Goal: Find specific page/section: Find specific page/section

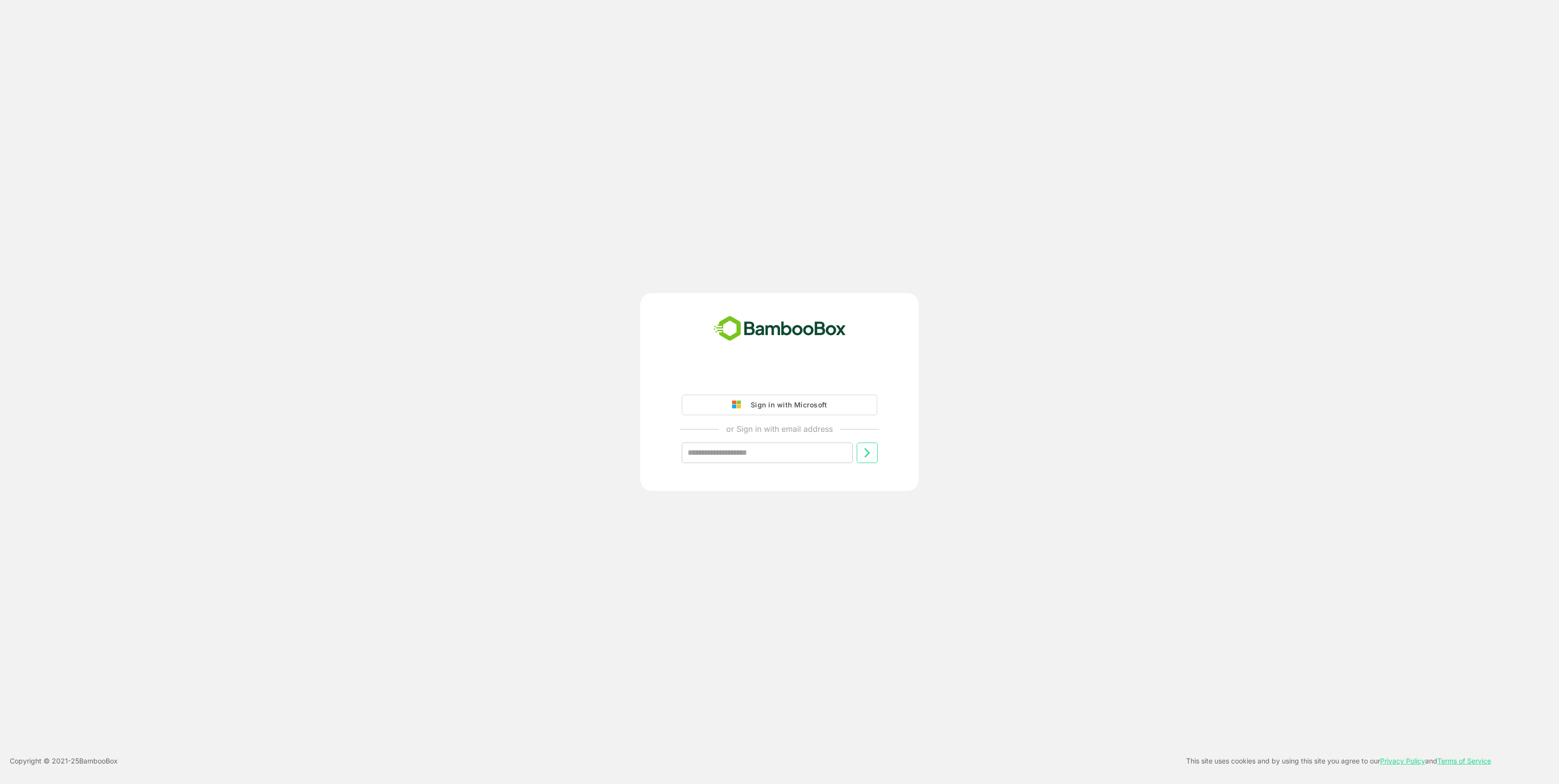
click at [777, 401] on div "Sign in with Microsoft" at bounding box center [786, 405] width 81 height 13
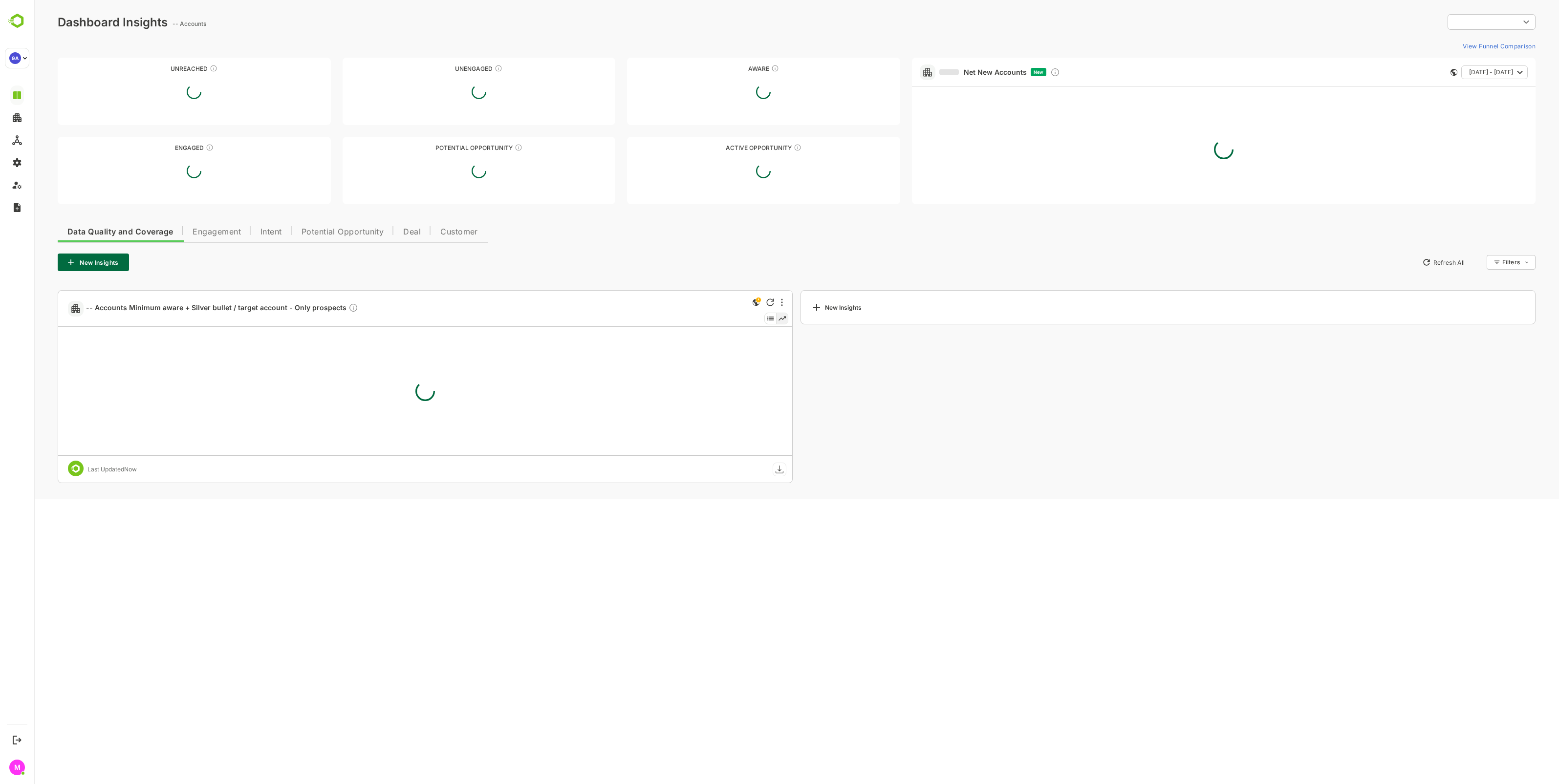
type input "**********"
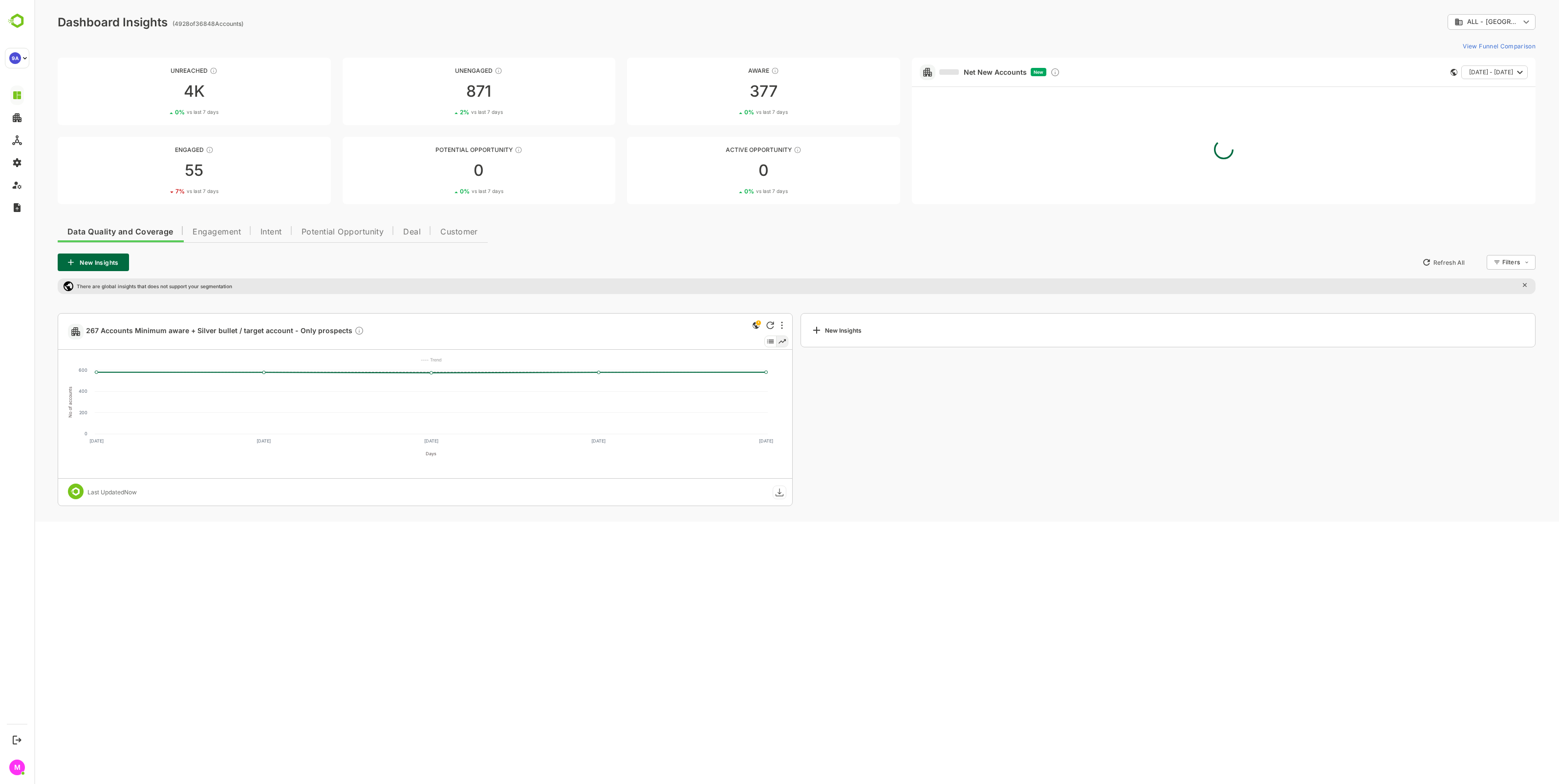
click at [277, 235] on span "Intent" at bounding box center [271, 232] width 21 height 8
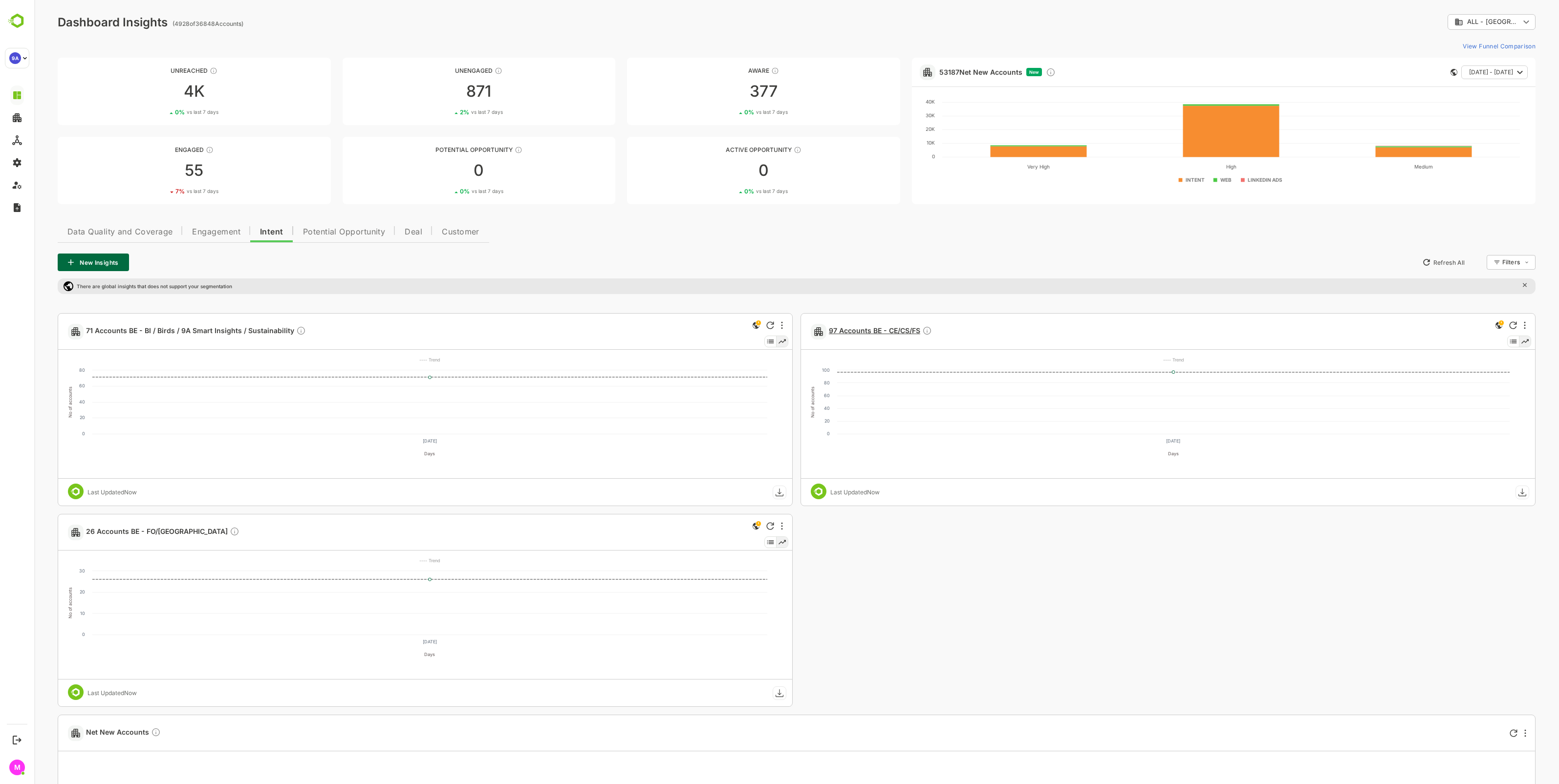
click at [884, 331] on span "97 Accounts BE - CE/CS/FS" at bounding box center [880, 331] width 103 height 11
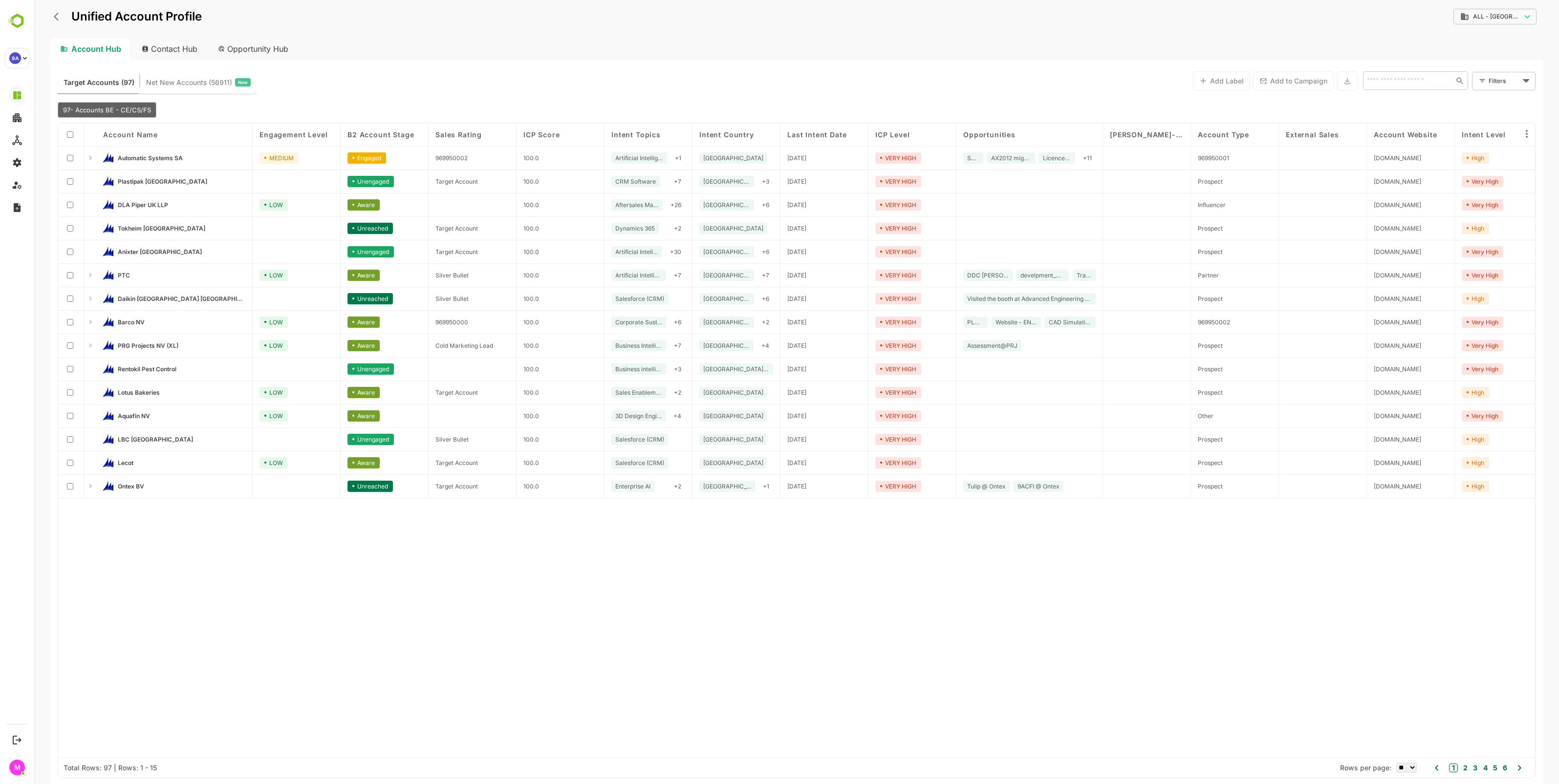
click at [401, 136] on span "B2 Account Stage" at bounding box center [380, 134] width 67 height 8
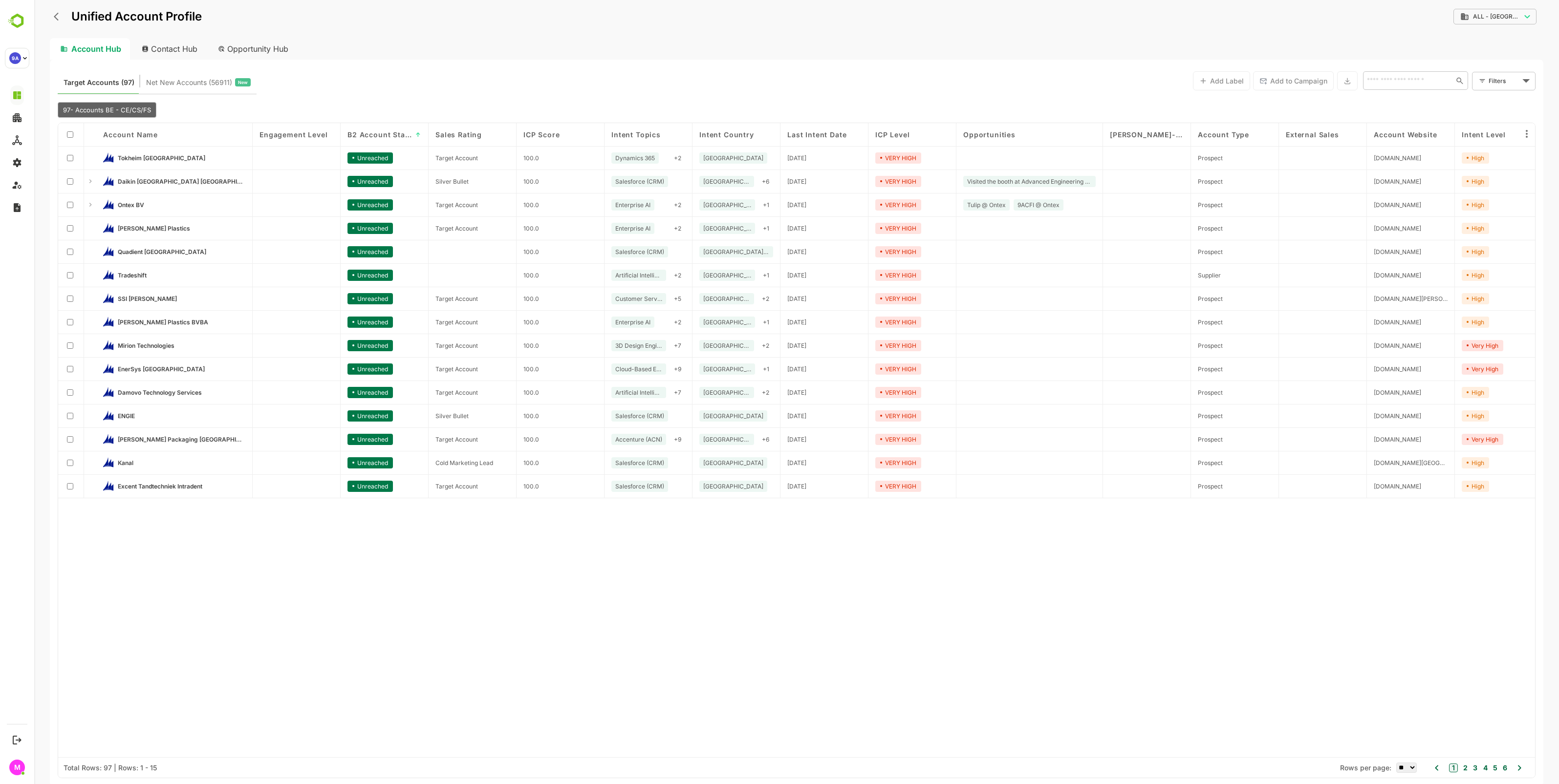
drag, startPoint x: 401, startPoint y: 136, endPoint x: 379, endPoint y: 134, distance: 22.1
click at [379, 134] on span "B2 Account Stage" at bounding box center [379, 134] width 65 height 8
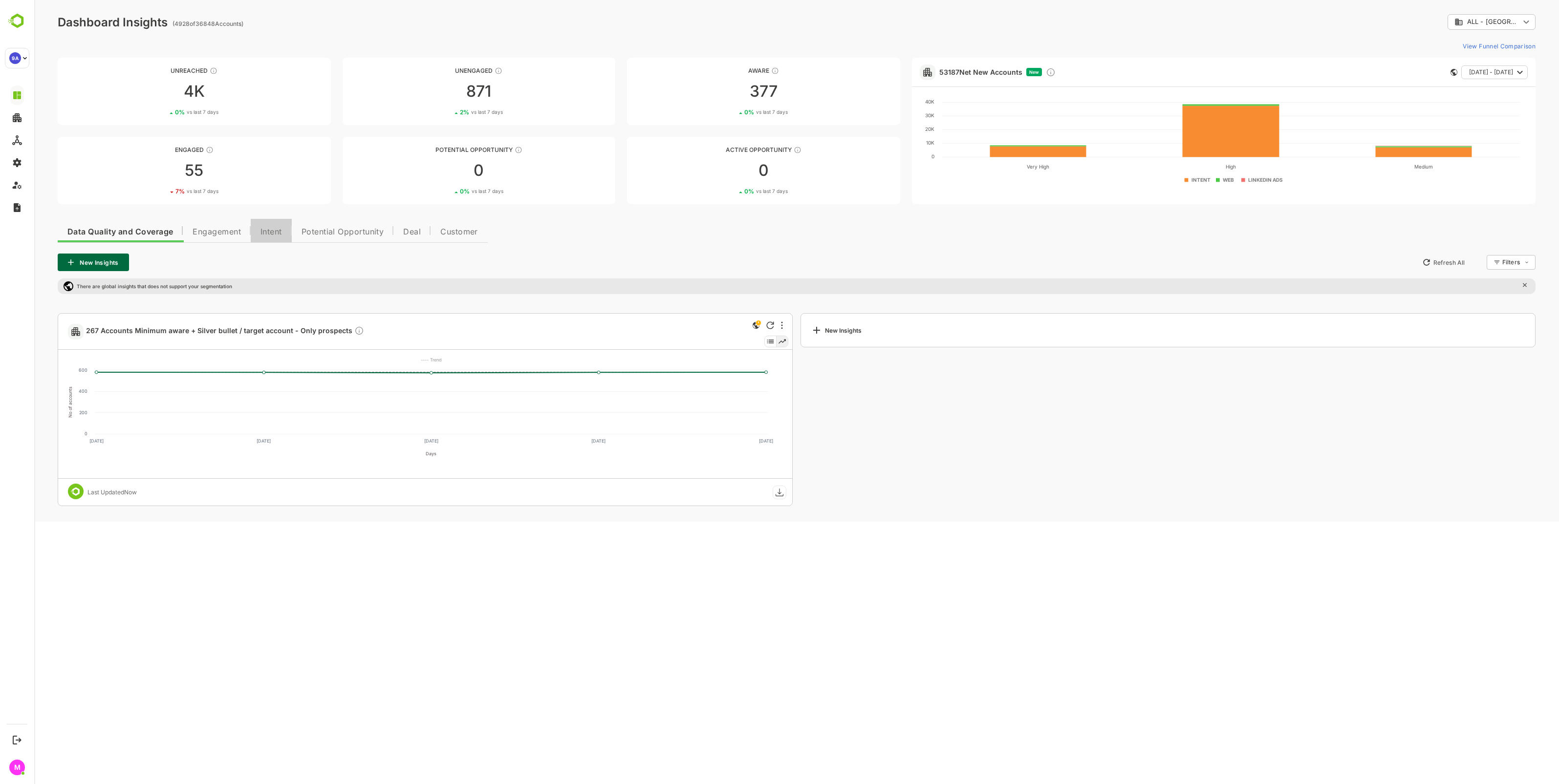
click at [274, 233] on span "Intent" at bounding box center [271, 232] width 21 height 8
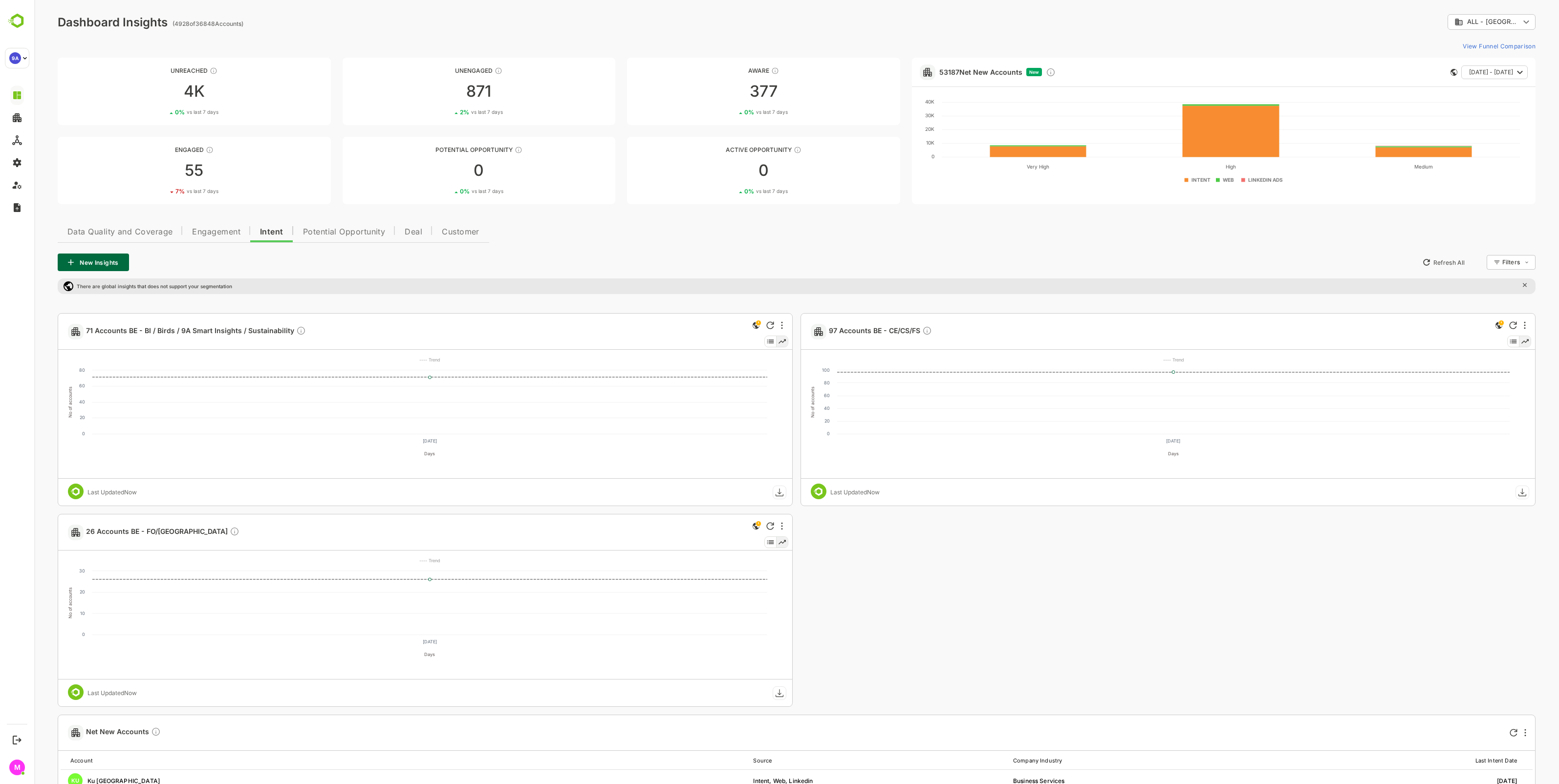
click at [215, 235] on span "Engagement" at bounding box center [216, 232] width 49 height 8
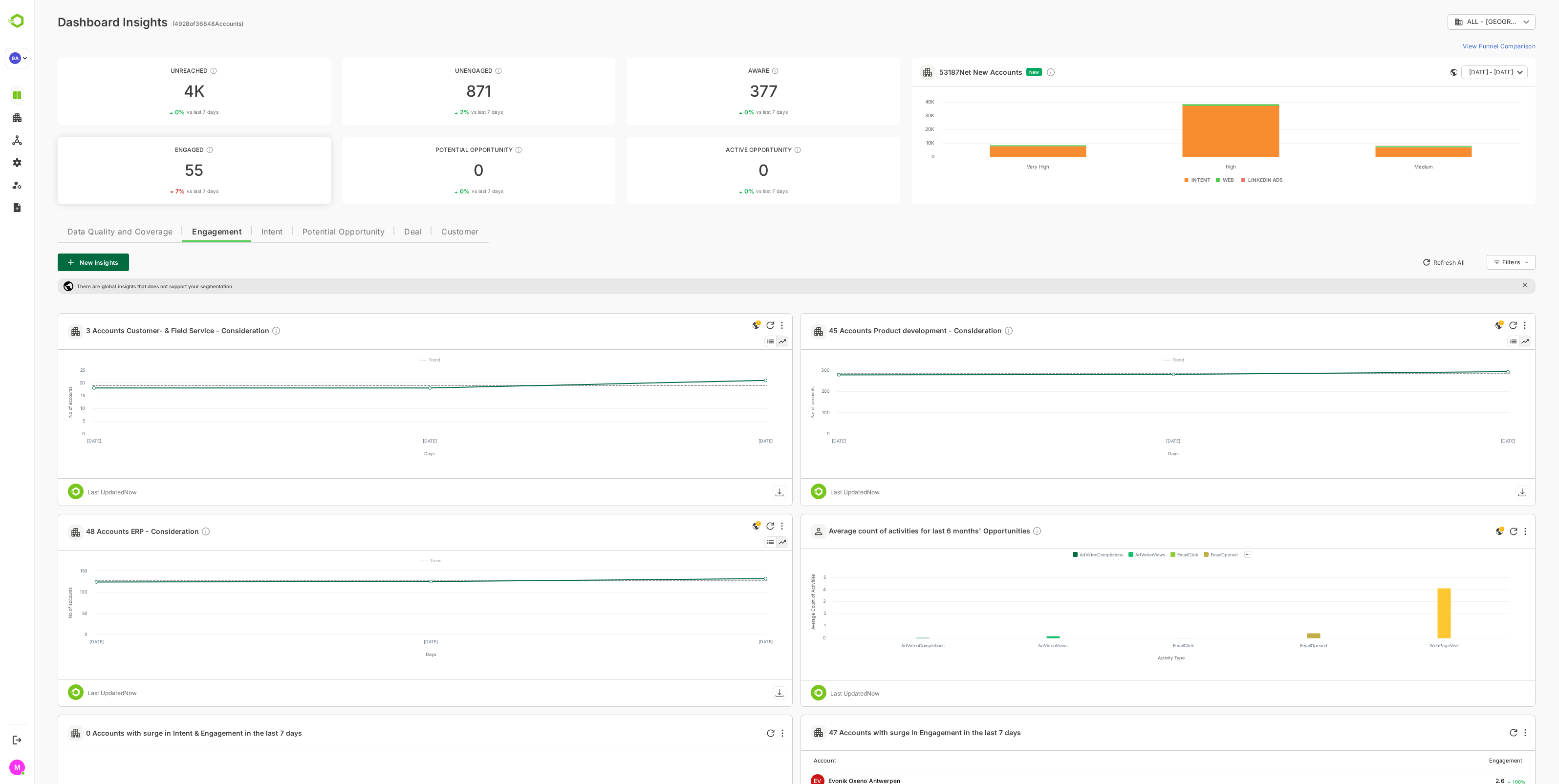
click at [222, 169] on div "55" at bounding box center [194, 170] width 273 height 16
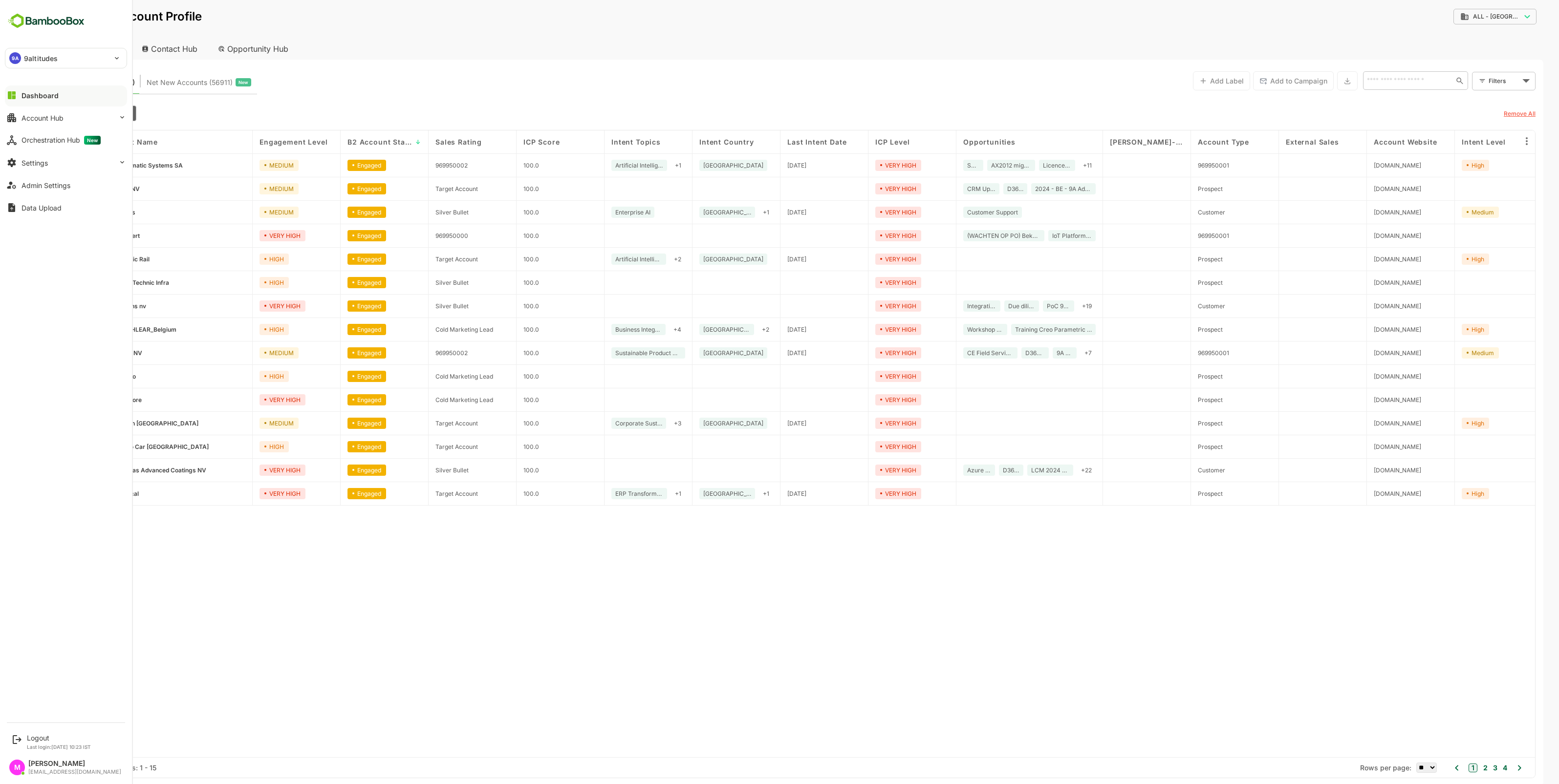
click at [204, 164] on link "Automatic Systems SA" at bounding box center [182, 165] width 128 height 11
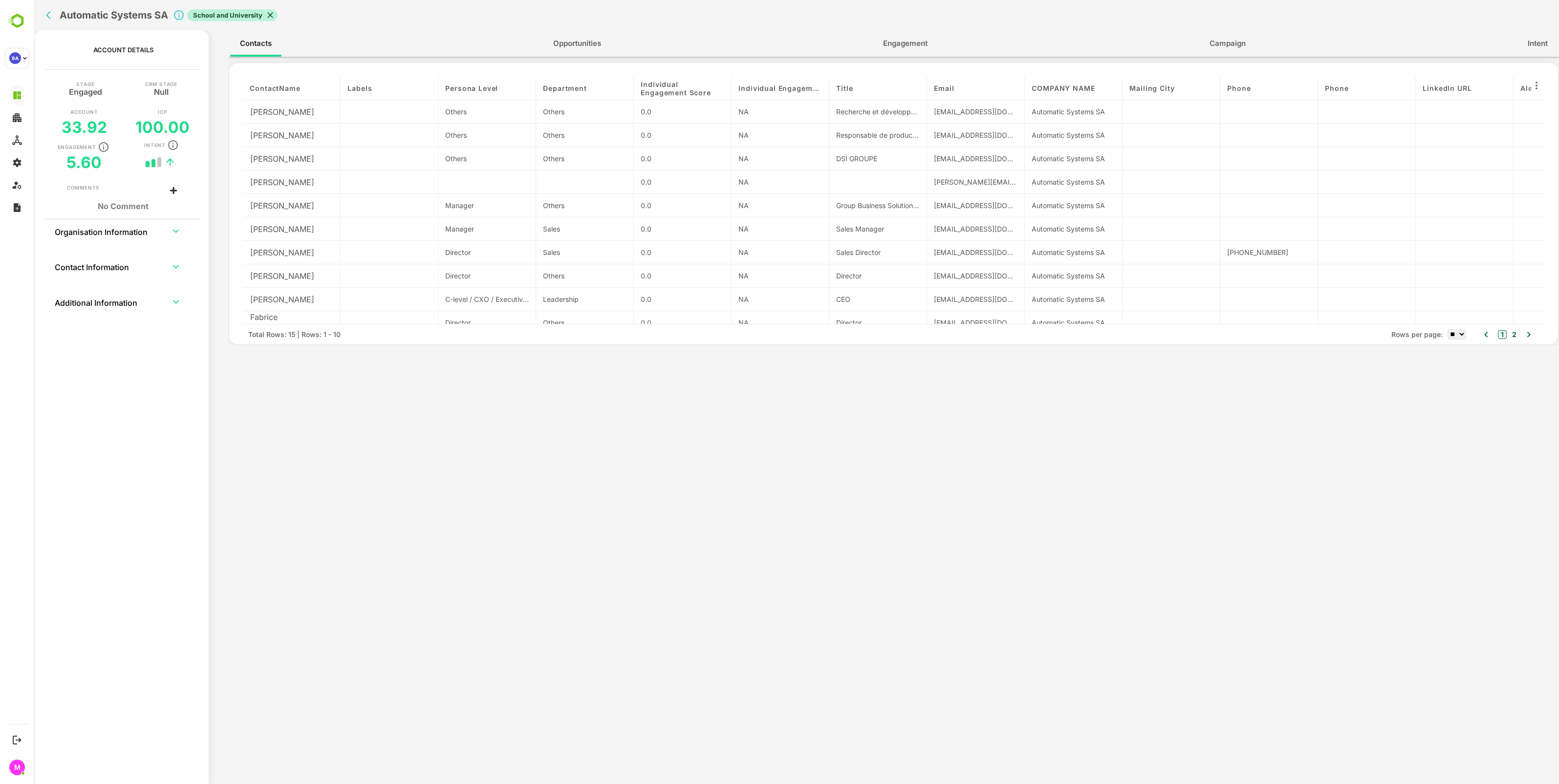
click at [598, 49] on span "Opportunities" at bounding box center [577, 43] width 48 height 13
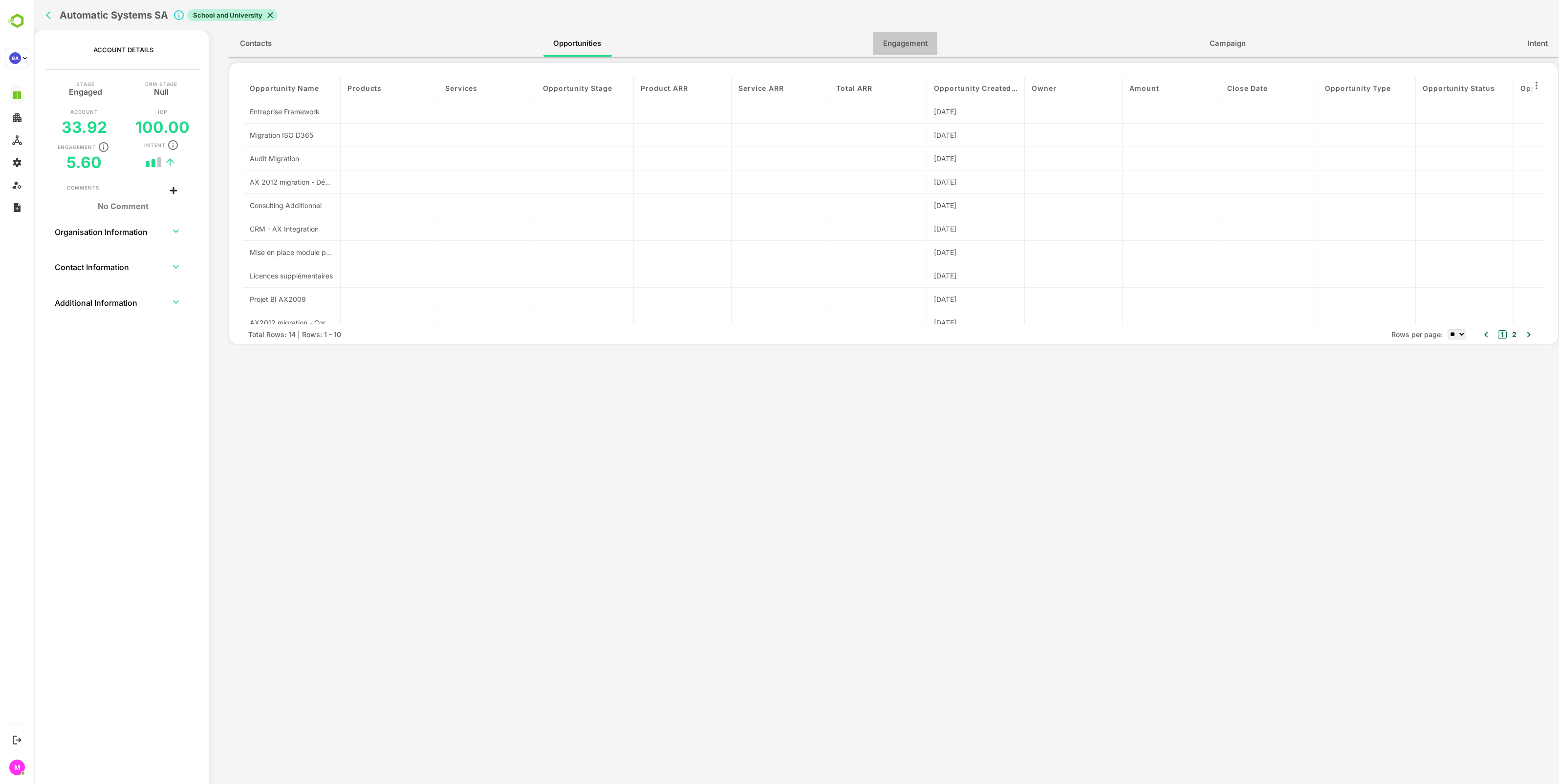
click at [894, 33] on button "Engagement" at bounding box center [905, 43] width 64 height 23
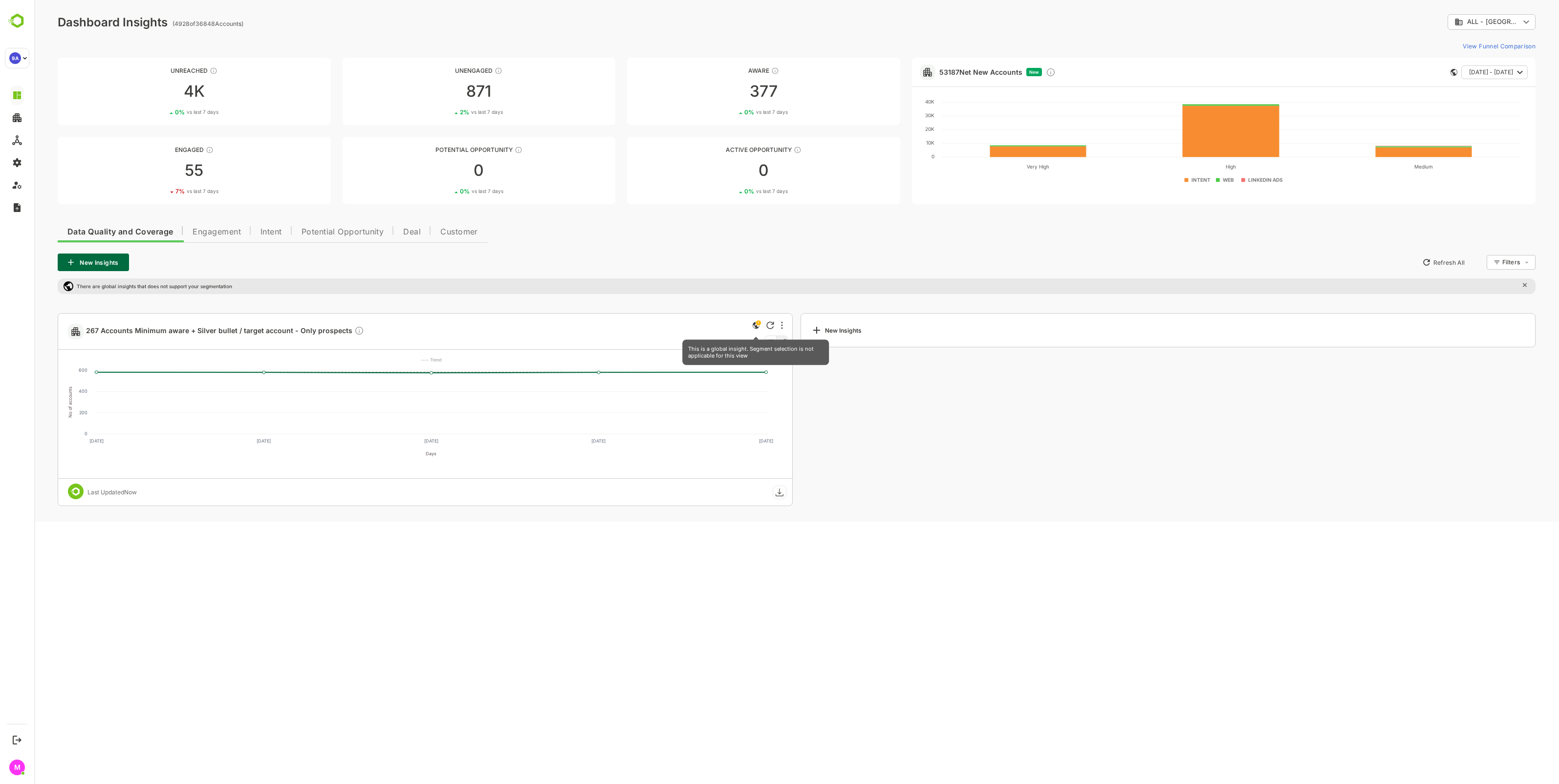
click at [756, 326] on icon "This is a global insight. Segment selection is not applicable for this view" at bounding box center [756, 325] width 7 height 7
click at [184, 172] on div "55" at bounding box center [194, 170] width 273 height 16
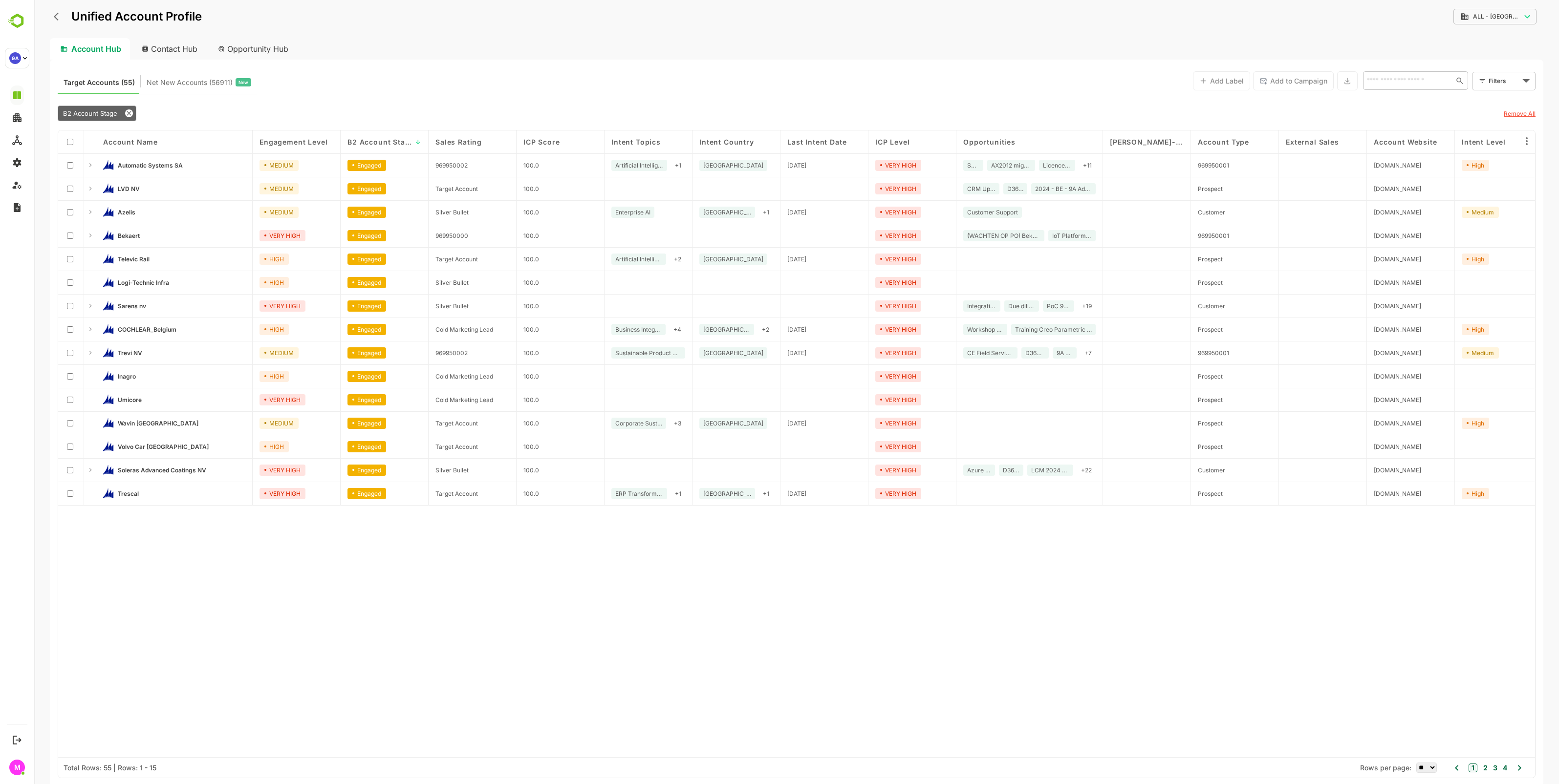
drag, startPoint x: 148, startPoint y: 375, endPoint x: 209, endPoint y: 375, distance: 61.0
click at [209, 375] on link "Inagro" at bounding box center [182, 377] width 128 height 11
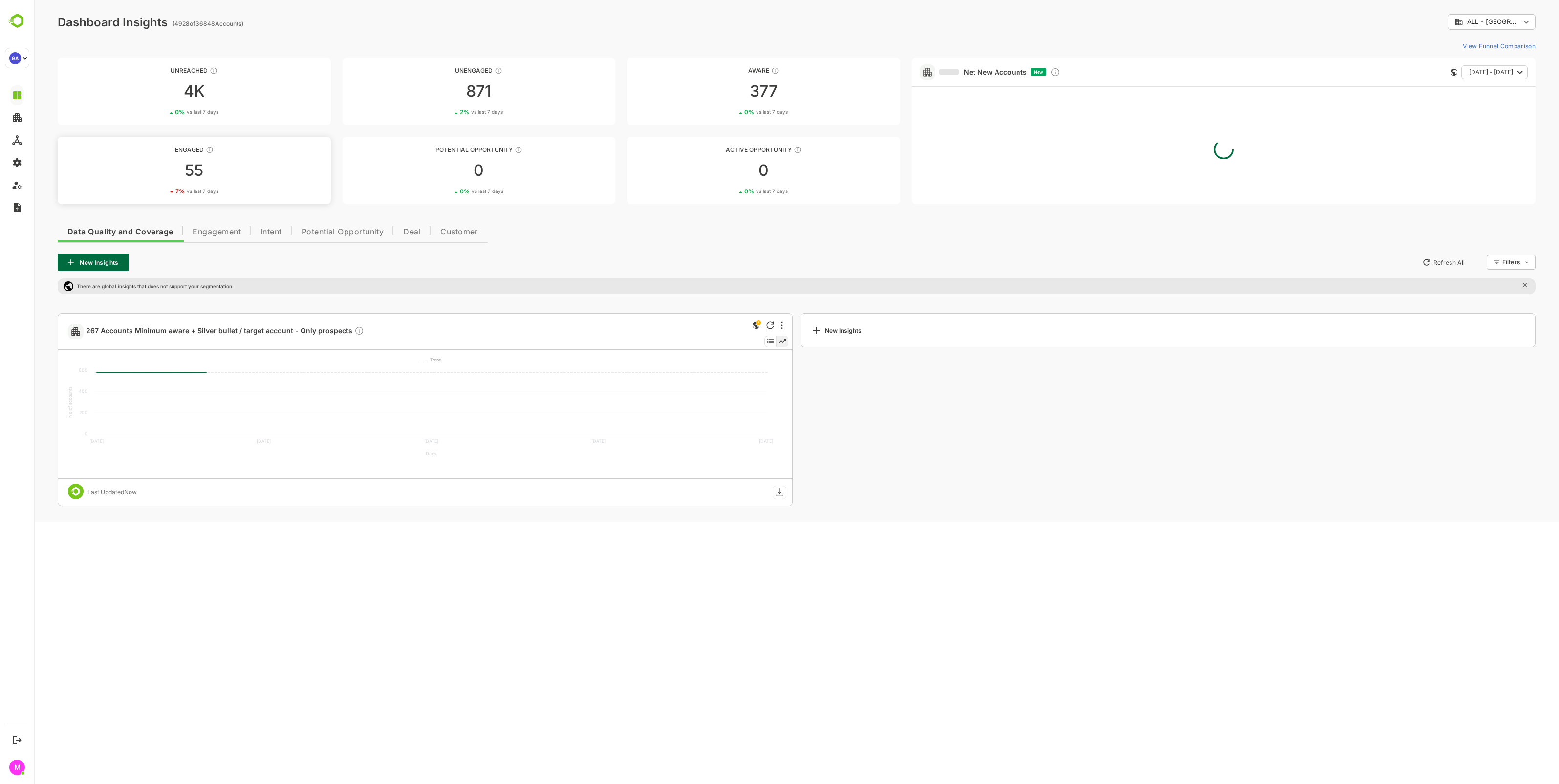
click at [198, 150] on div "Engaged" at bounding box center [194, 150] width 273 height 8
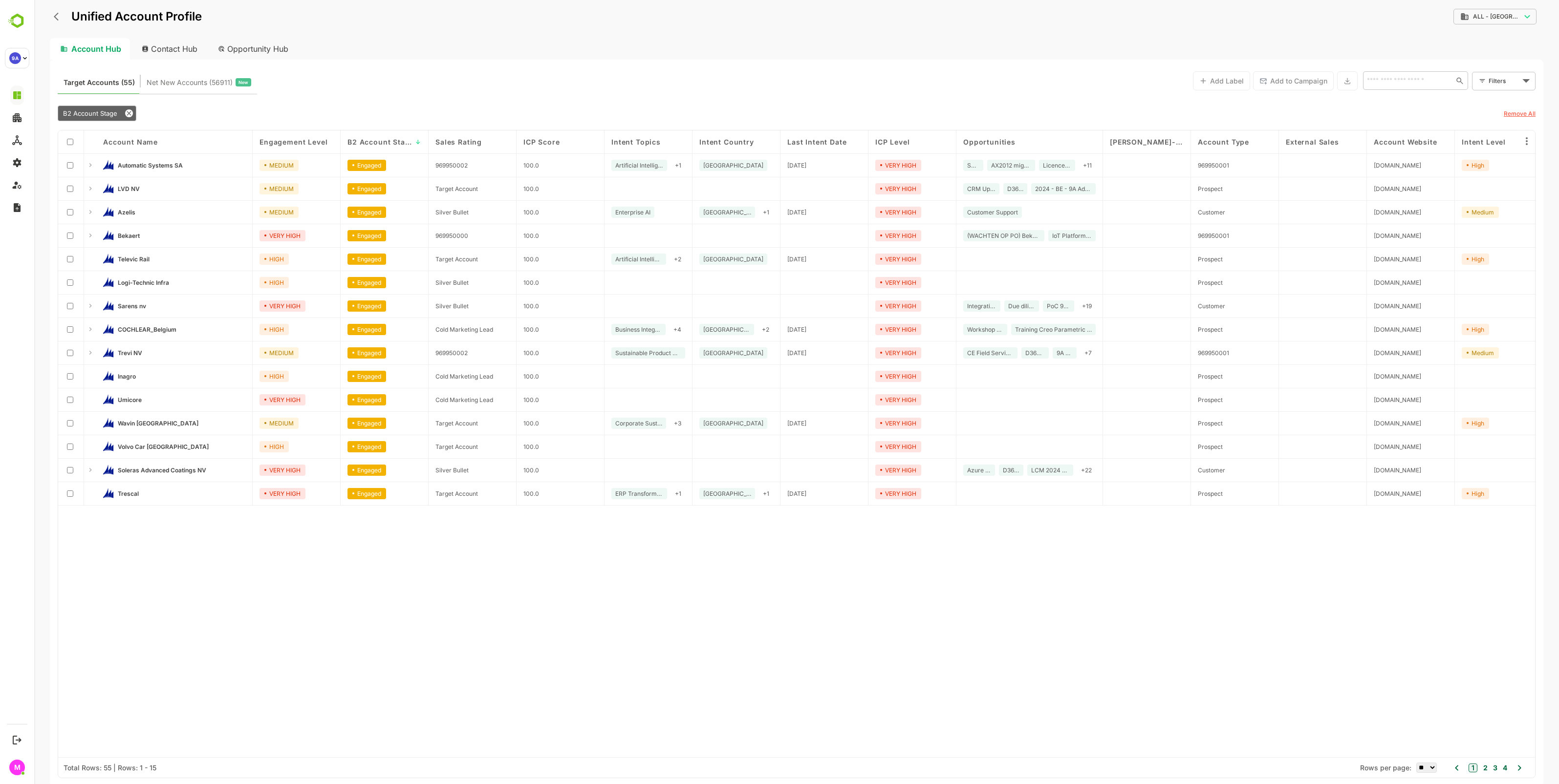
click at [186, 473] on body "**********" at bounding box center [797, 392] width 1525 height 784
click at [138, 466] on div "Volvo Car [GEOGRAPHIC_DATA]" at bounding box center [161, 462] width 90 height 11
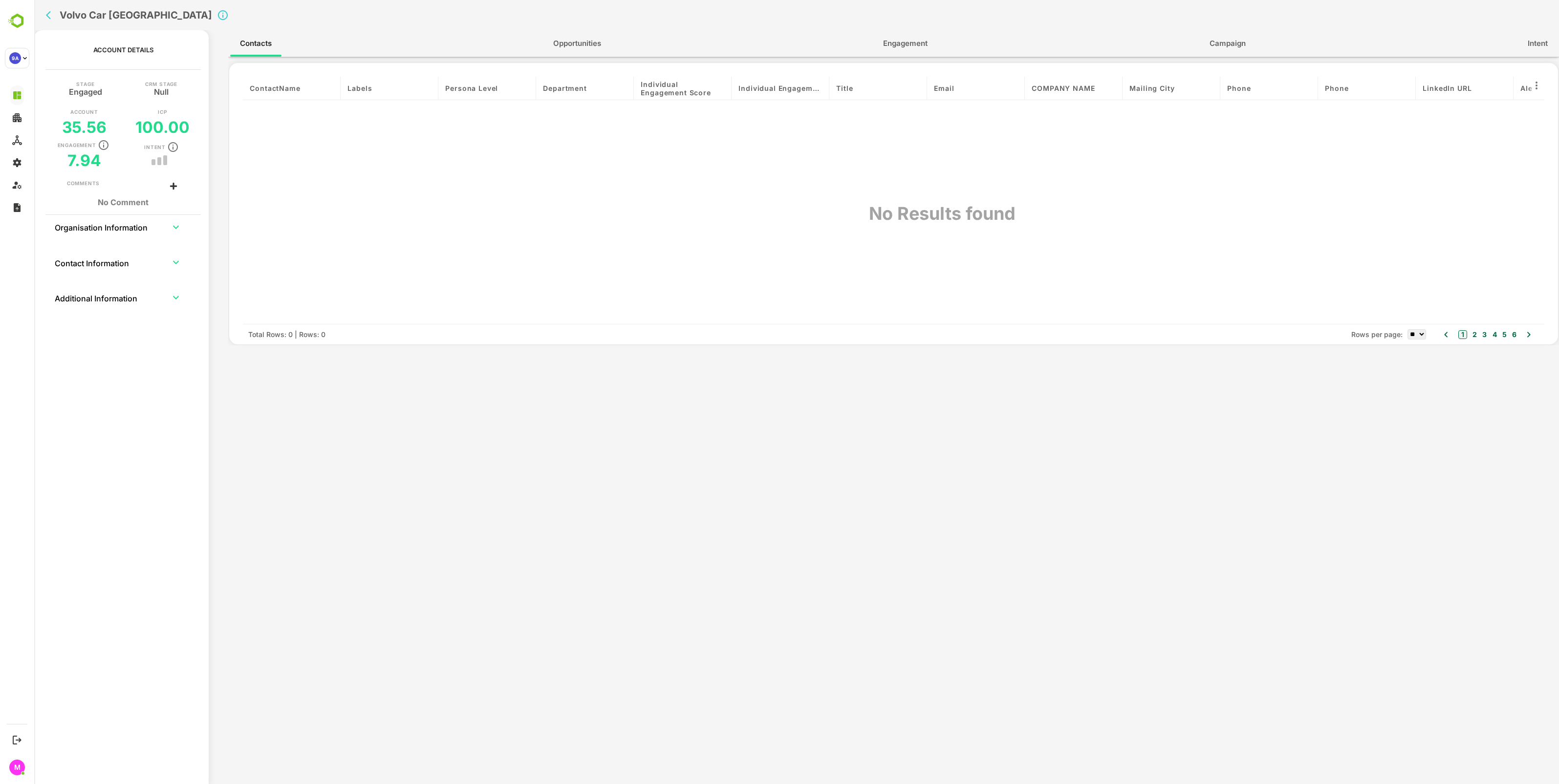
click at [609, 40] on button "Opportunities" at bounding box center [577, 43] width 67 height 23
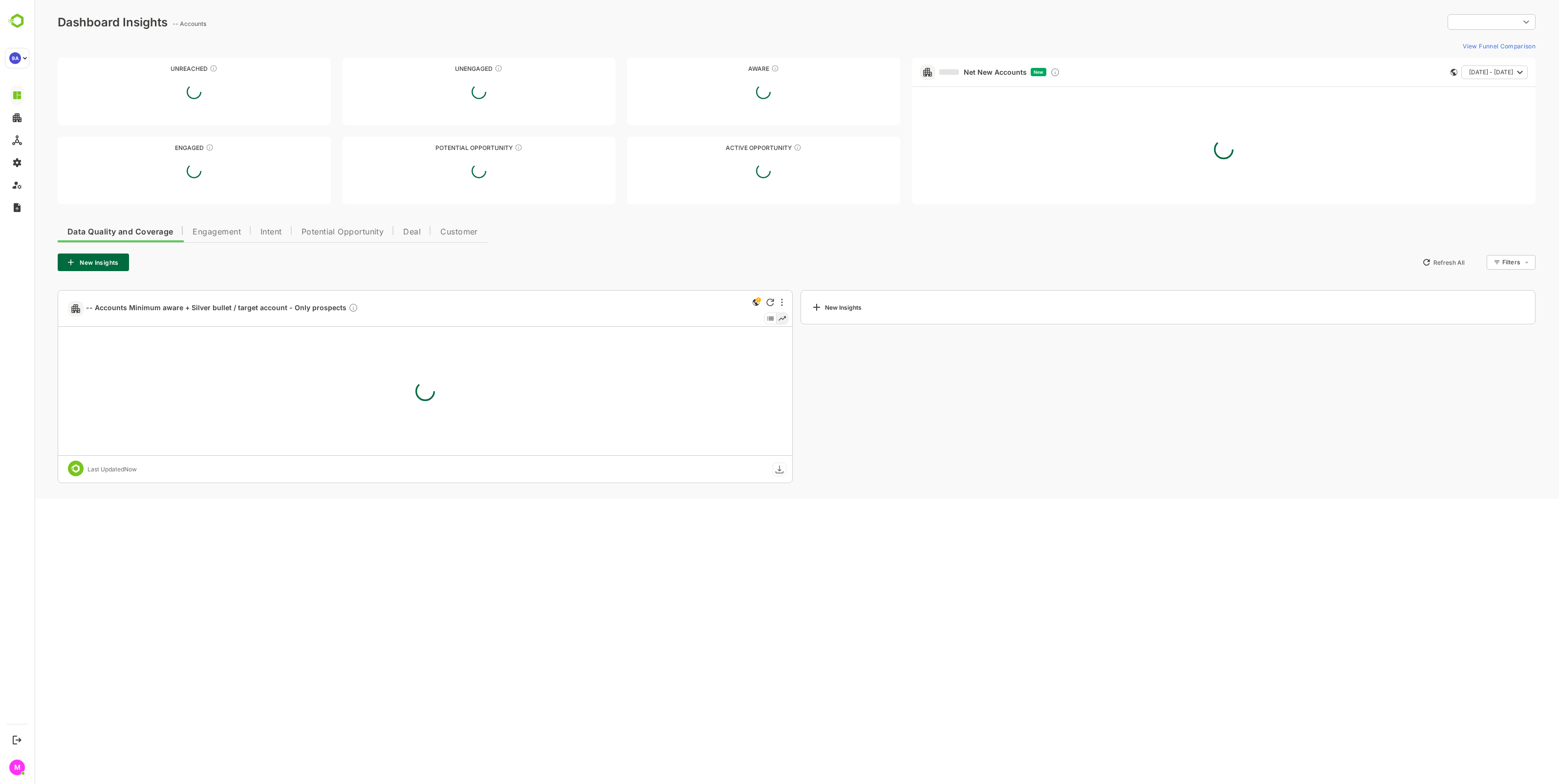
type input "**********"
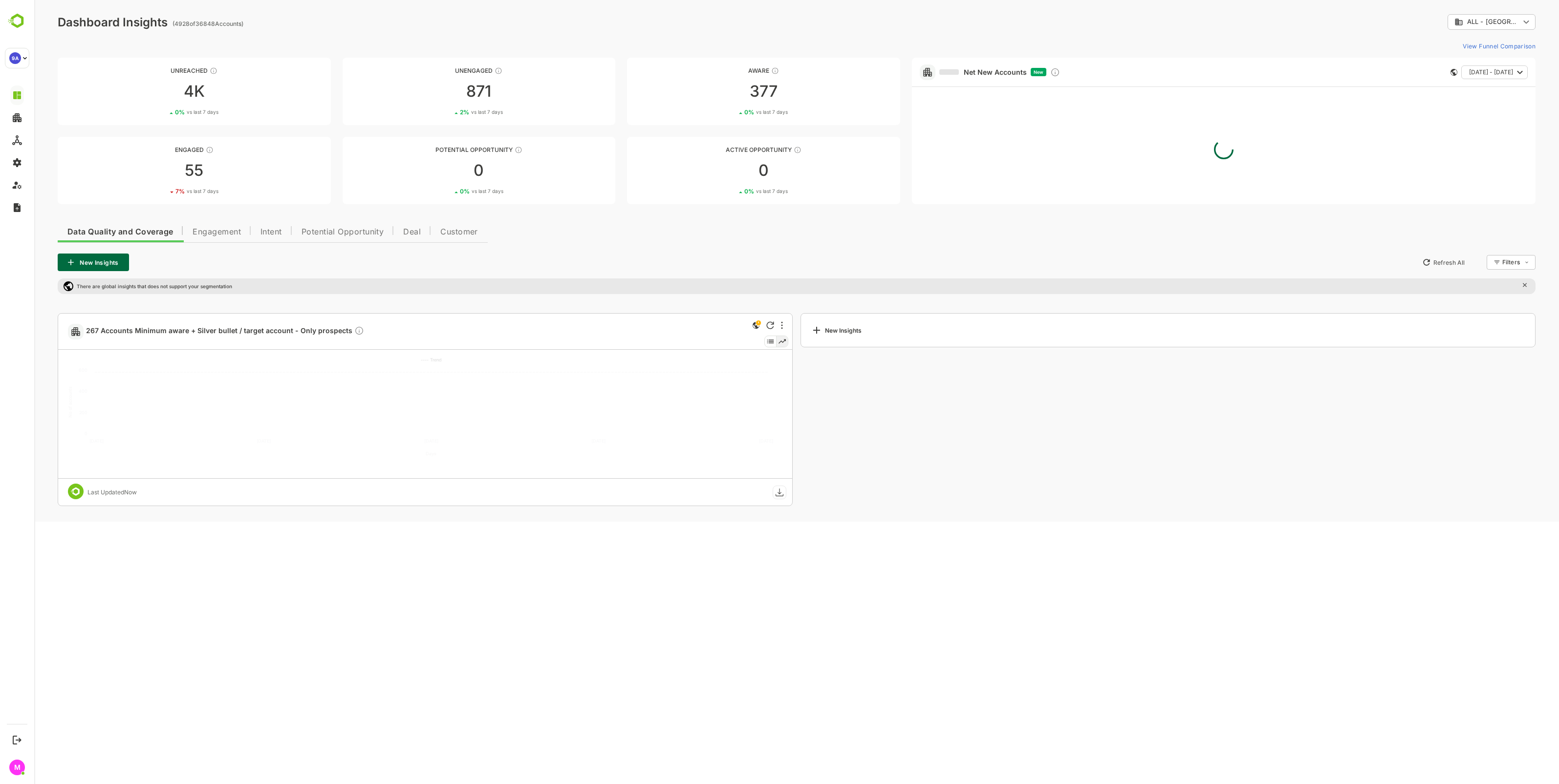
click at [196, 164] on div "55" at bounding box center [194, 170] width 273 height 16
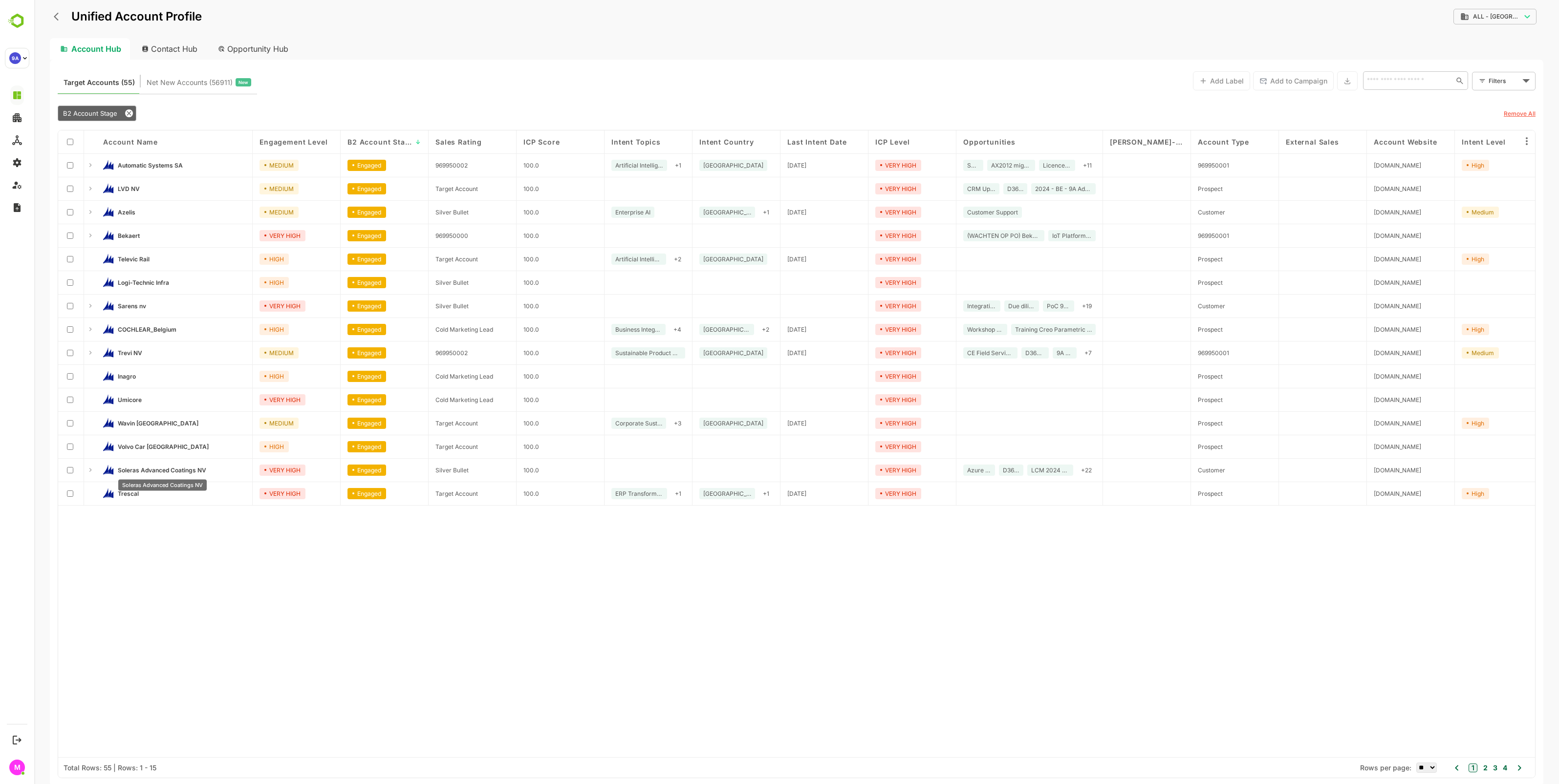
click at [139, 468] on span "Soleras Advanced Coatings NV" at bounding box center [162, 470] width 89 height 8
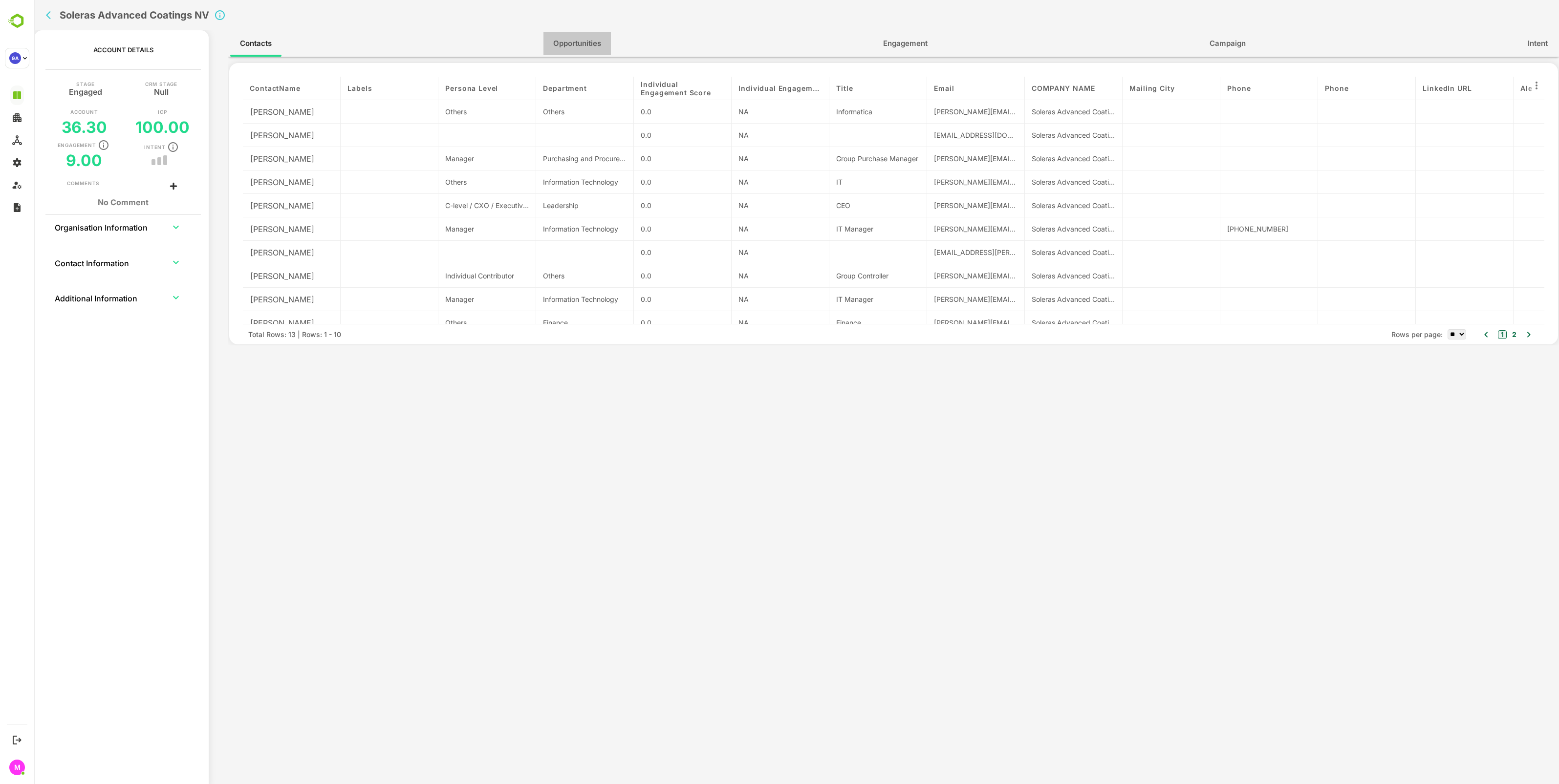
click at [573, 45] on span "Opportunities" at bounding box center [577, 43] width 48 height 13
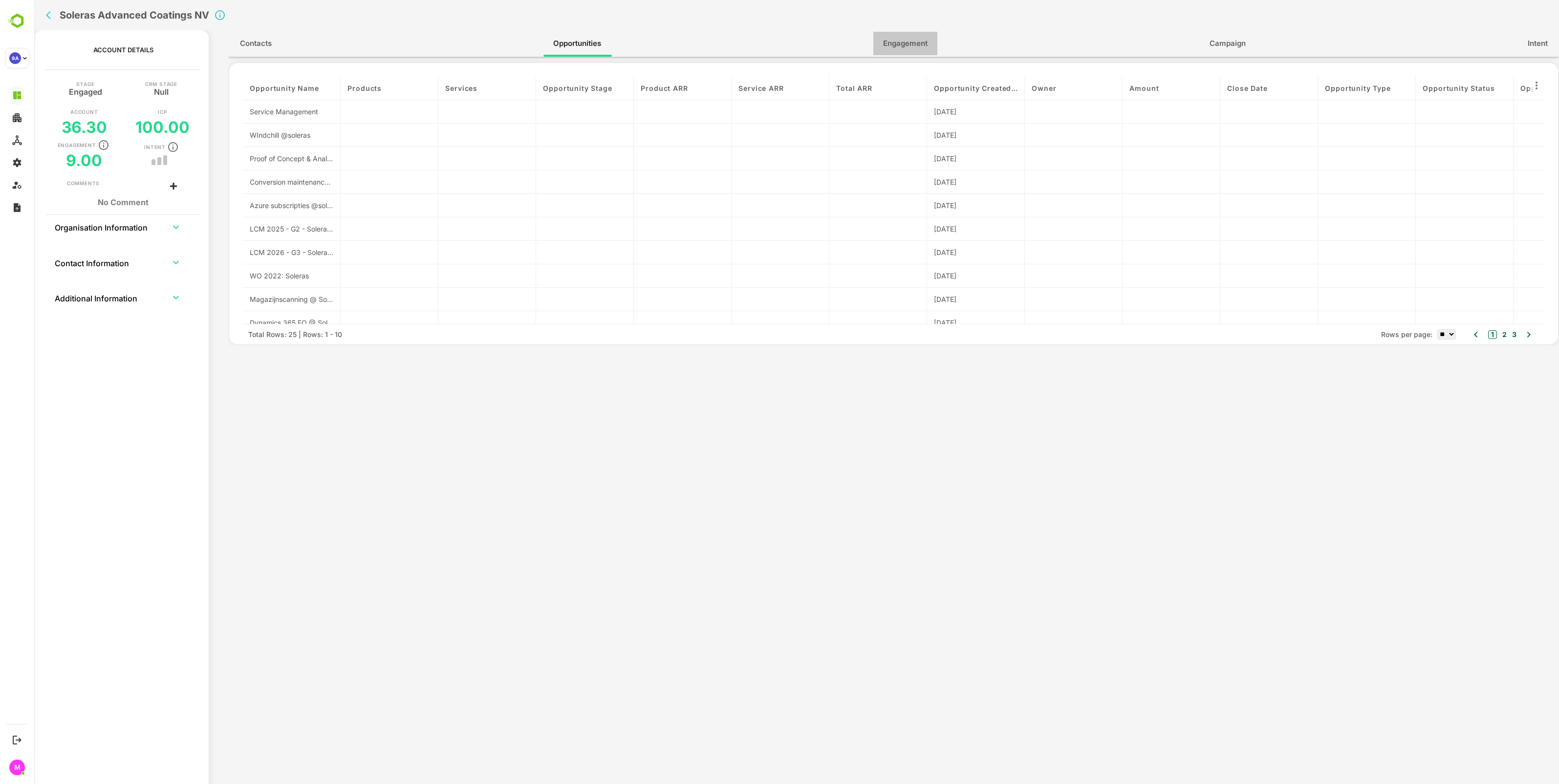
click at [895, 51] on button "Engagement" at bounding box center [905, 43] width 64 height 23
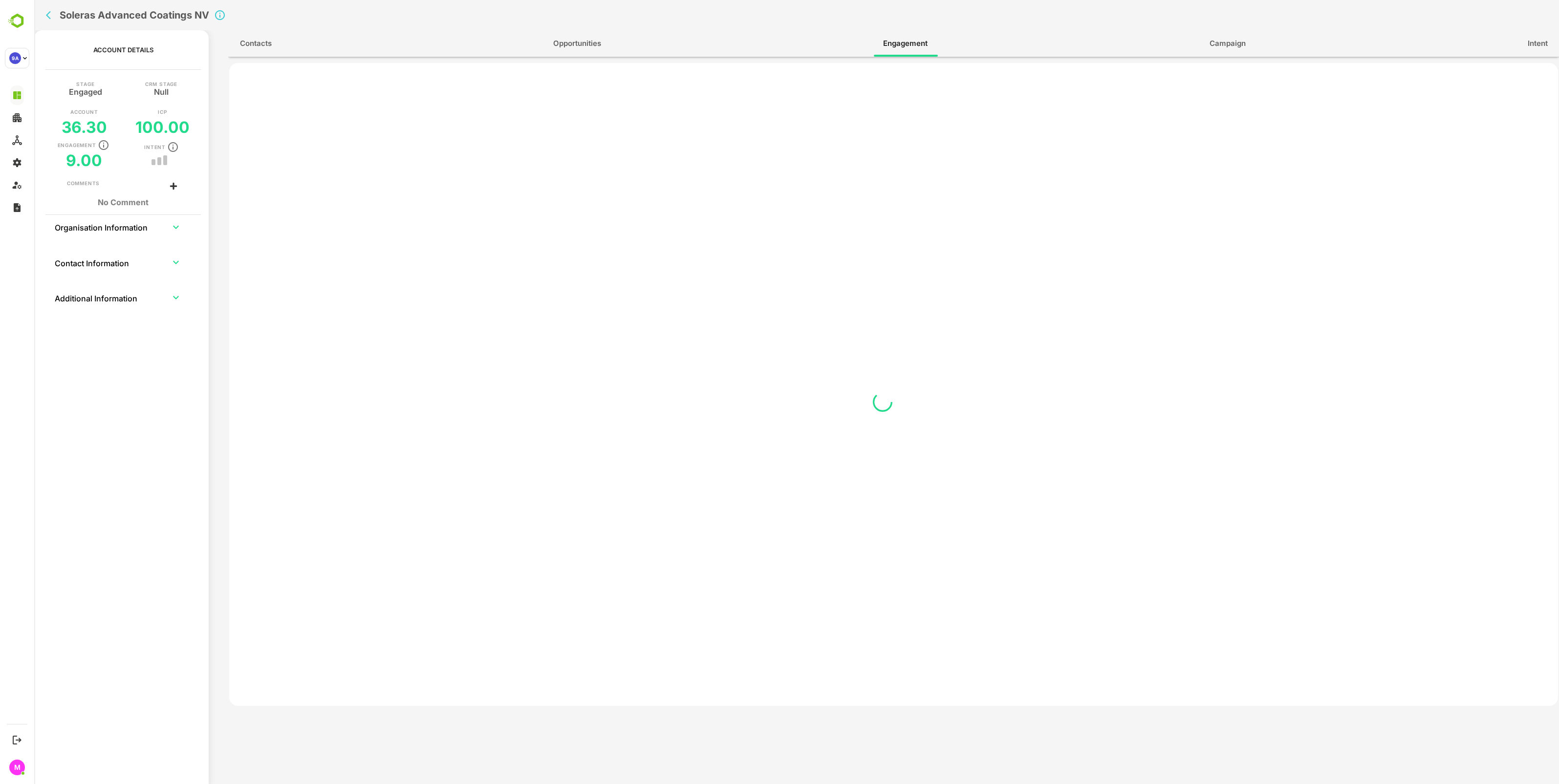
click at [1528, 44] on span "Intent" at bounding box center [1537, 43] width 20 height 13
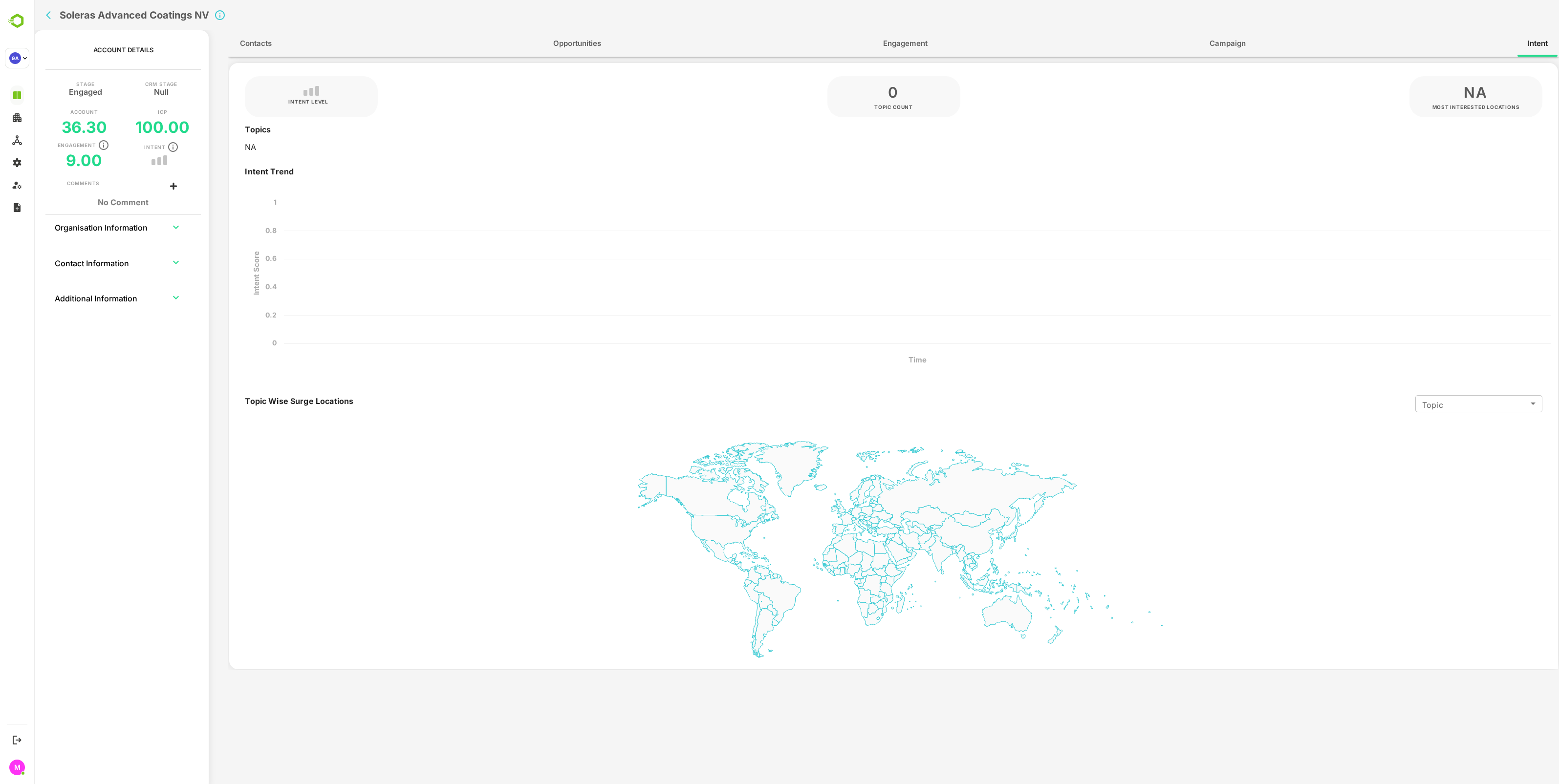
click at [561, 49] on span "Opportunities" at bounding box center [577, 43] width 48 height 13
